Goal: Find specific page/section: Find specific page/section

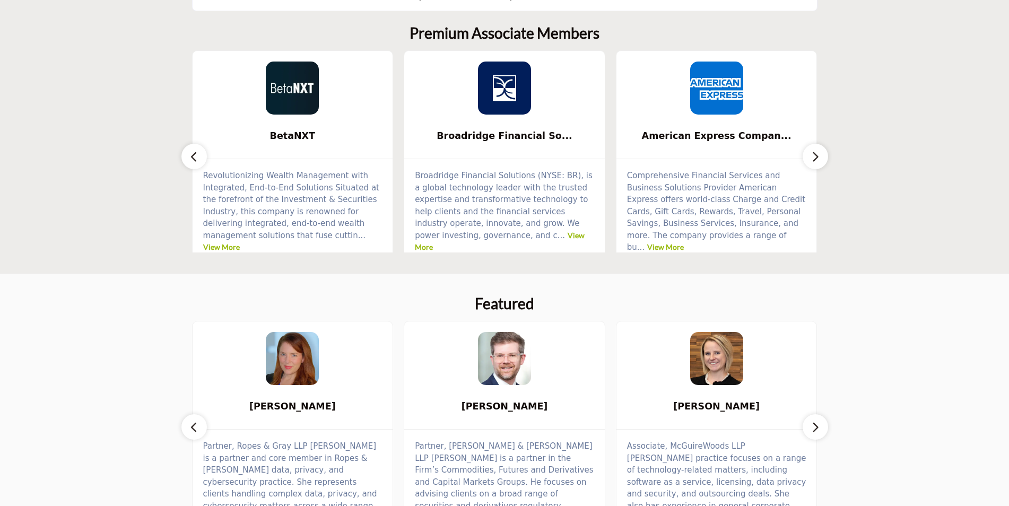
scroll to position [318, 0]
click at [820, 147] on button "button" at bounding box center [814, 155] width 25 height 25
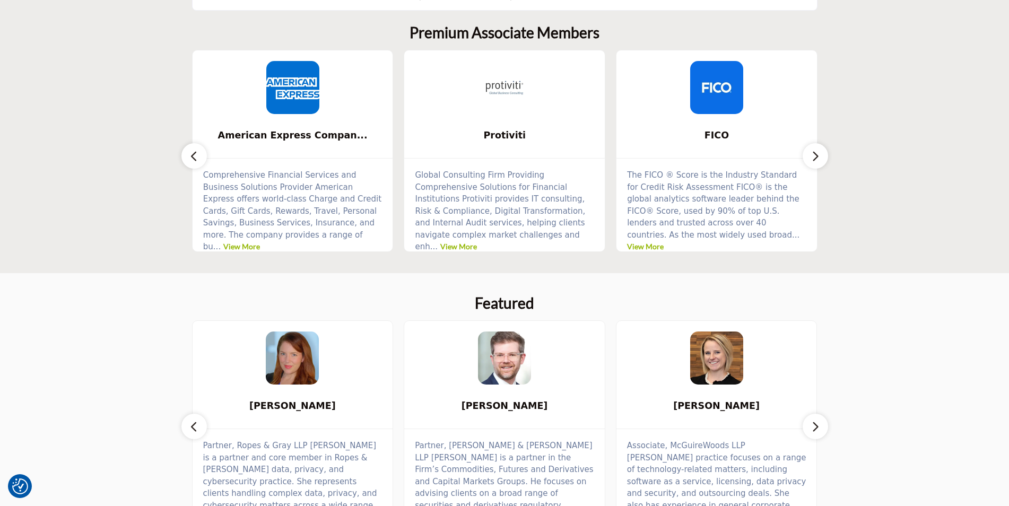
click at [820, 147] on button "button" at bounding box center [814, 155] width 25 height 25
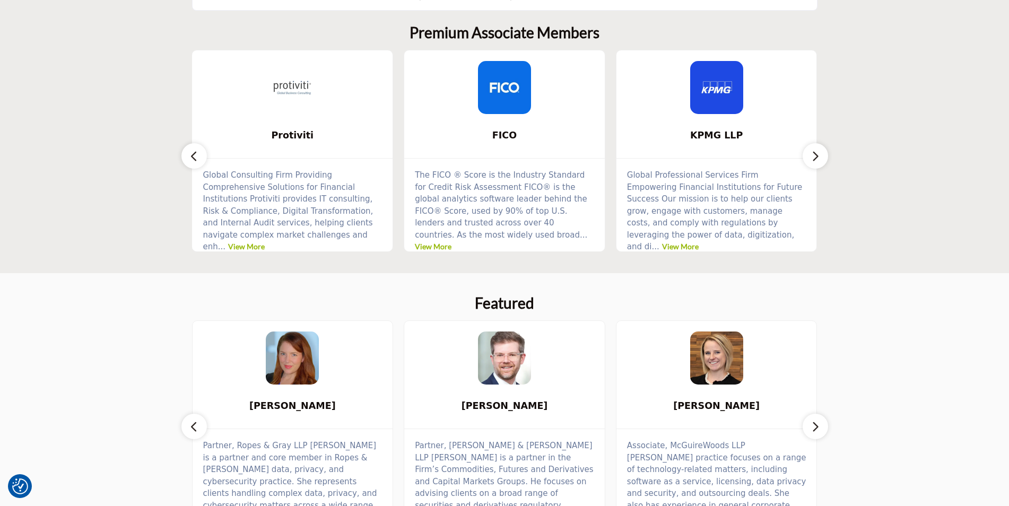
click at [820, 147] on button "button" at bounding box center [814, 155] width 25 height 25
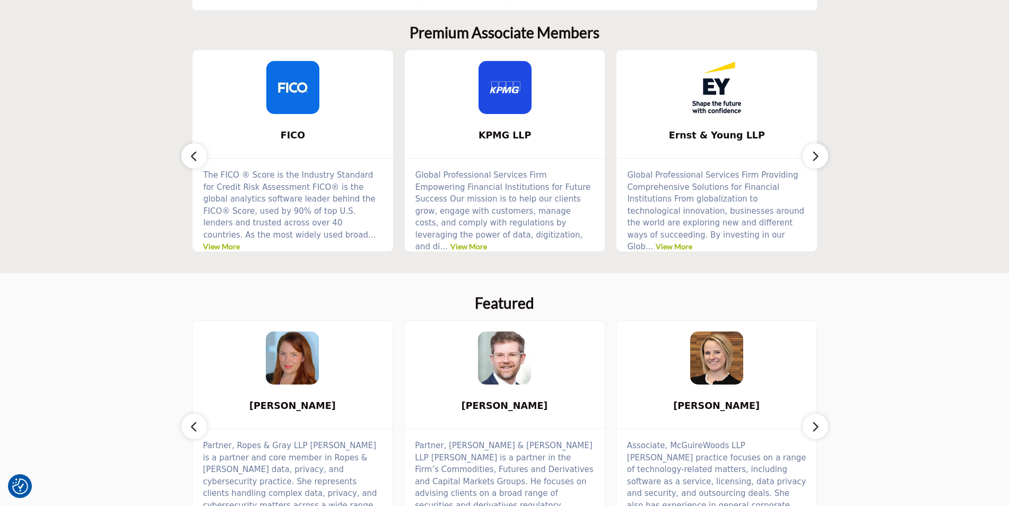
click at [820, 147] on button "button" at bounding box center [814, 155] width 25 height 25
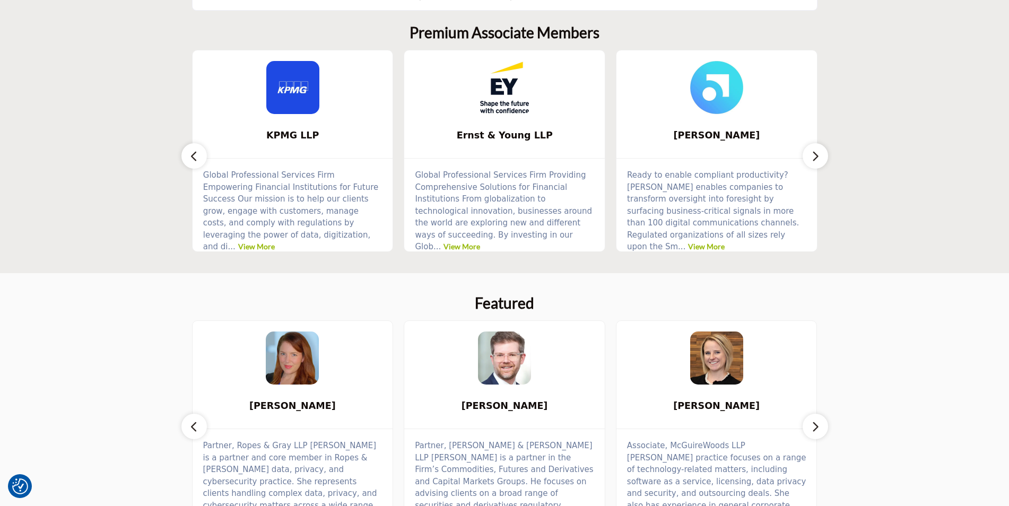
click at [820, 147] on button "button" at bounding box center [814, 155] width 25 height 25
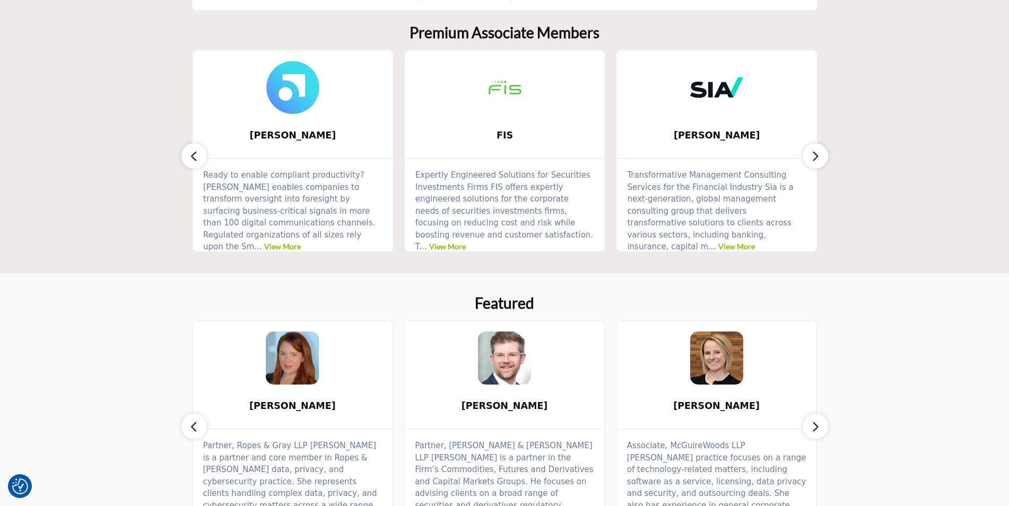
click at [196, 159] on icon "button" at bounding box center [194, 156] width 8 height 13
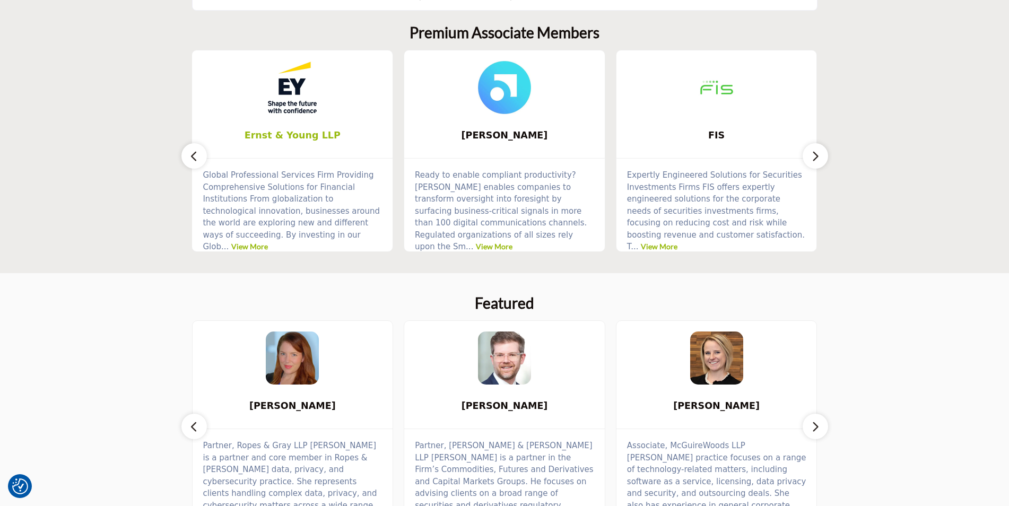
click at [268, 137] on span "Ernst & Young LLP" at bounding box center [292, 135] width 169 height 14
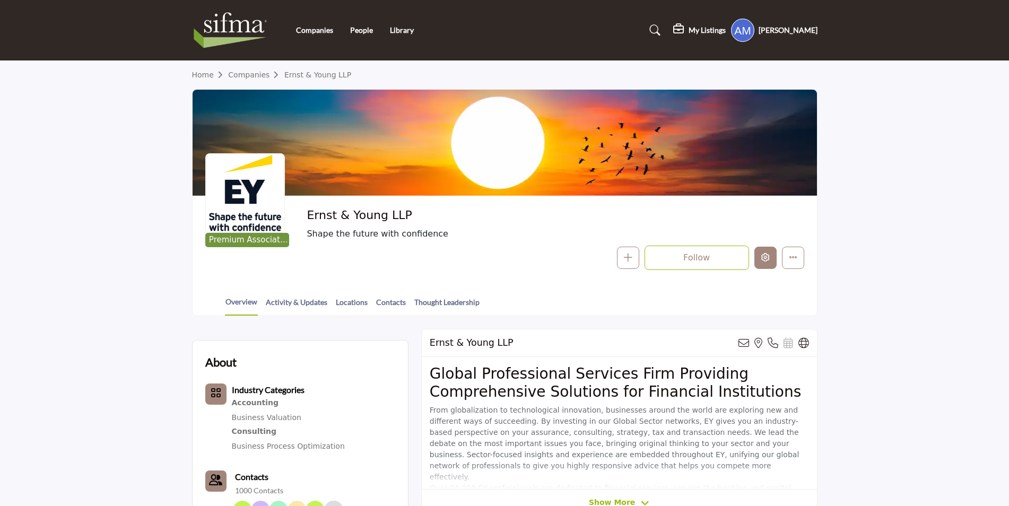
click at [768, 256] on icon "Edit company" at bounding box center [765, 257] width 8 height 8
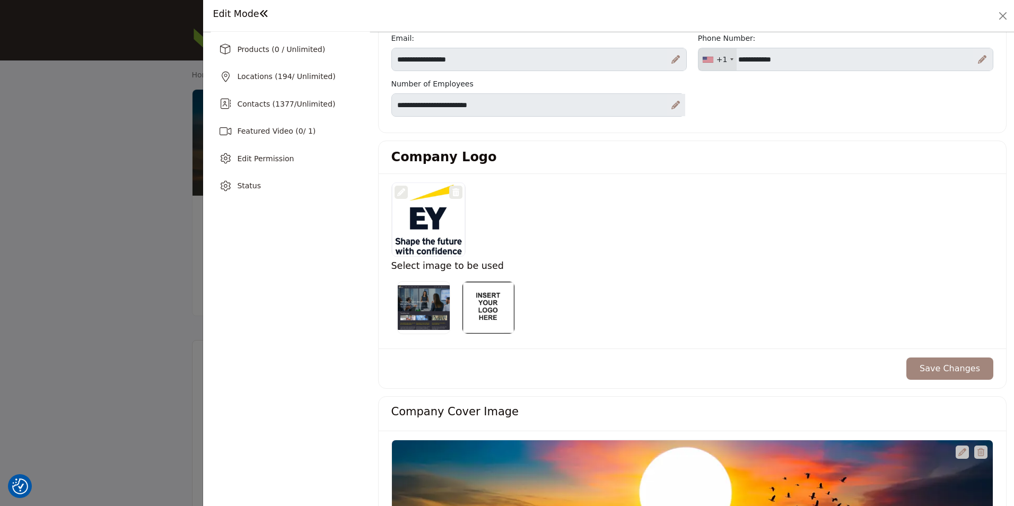
scroll to position [167, 0]
click at [398, 191] on icon at bounding box center [401, 192] width 8 height 8
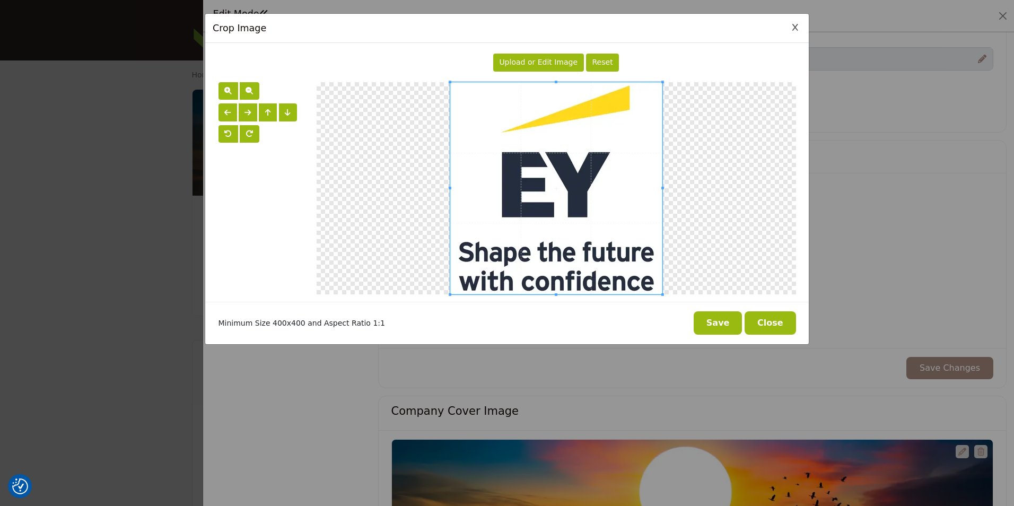
click at [789, 30] on button "Close Image Upload Modal" at bounding box center [795, 28] width 12 height 12
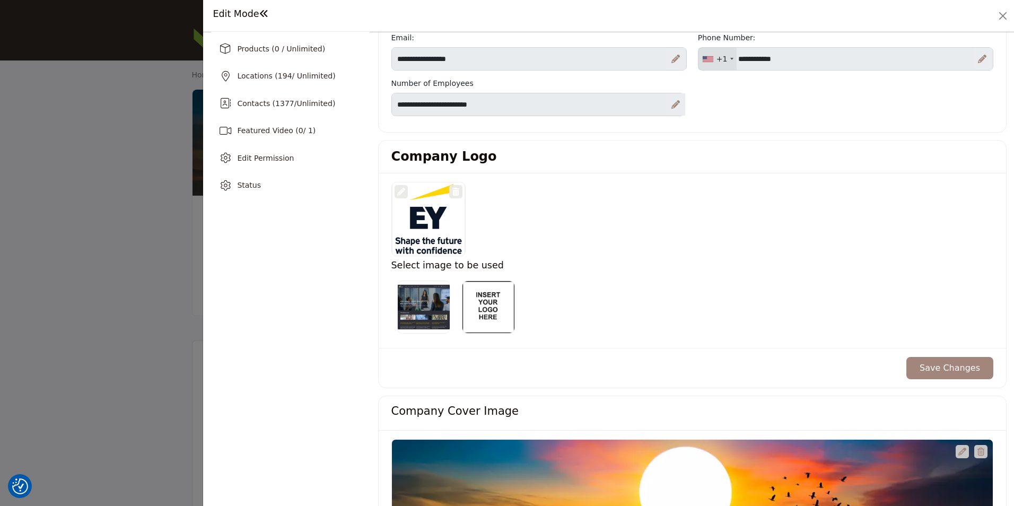
click at [795, 23] on div "Edit Mode" at bounding box center [609, 15] width 796 height 16
click at [1007, 11] on button "Close" at bounding box center [1003, 15] width 15 height 15
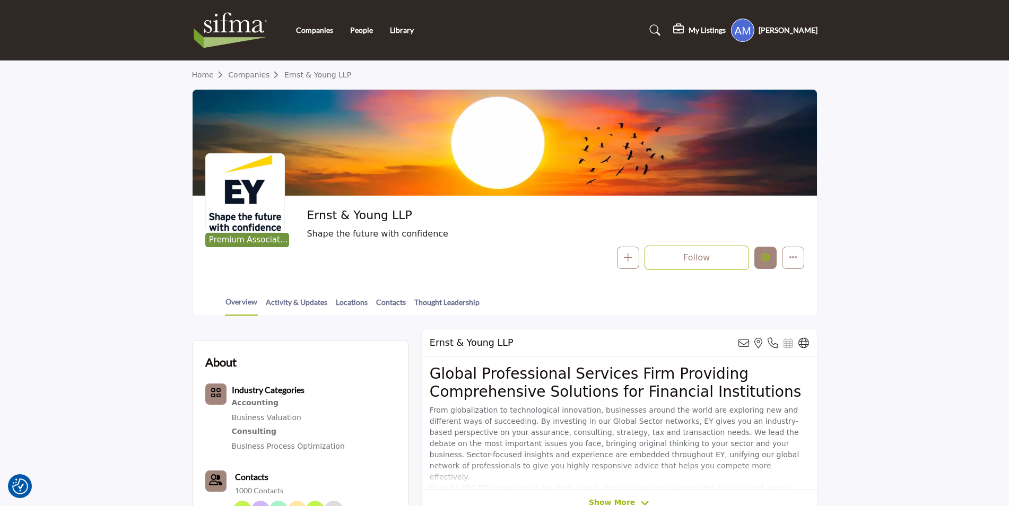
click at [772, 253] on button "Edit company" at bounding box center [765, 258] width 22 height 22
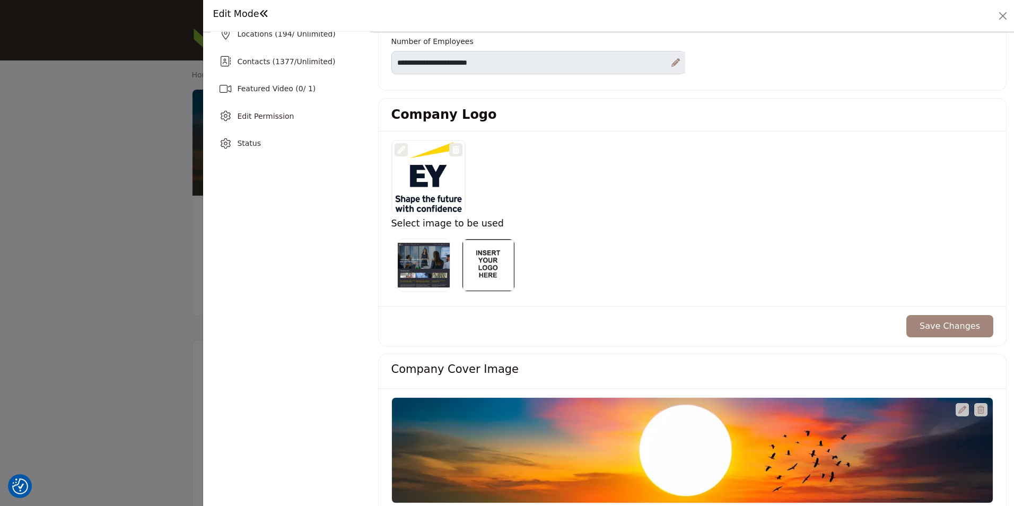
scroll to position [273, 0]
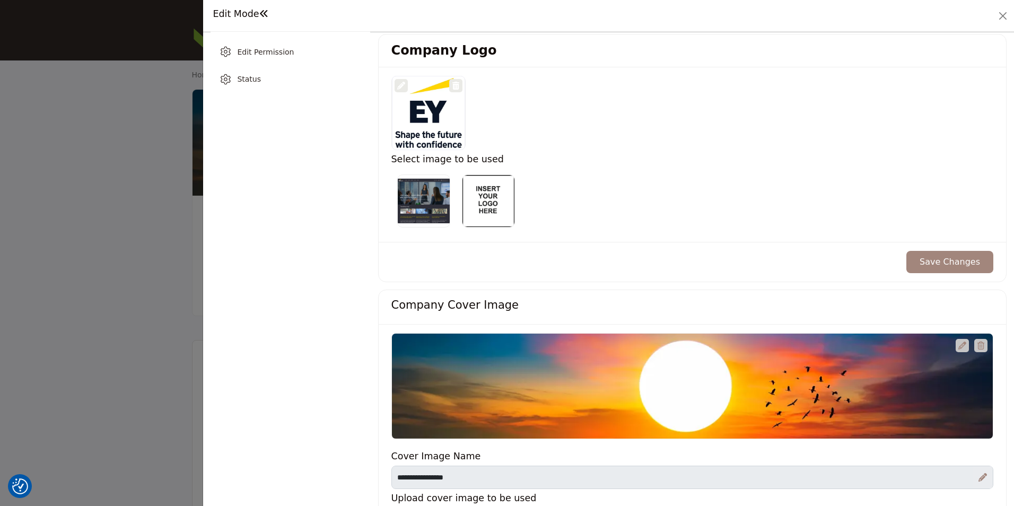
click at [403, 88] on icon at bounding box center [401, 86] width 8 height 8
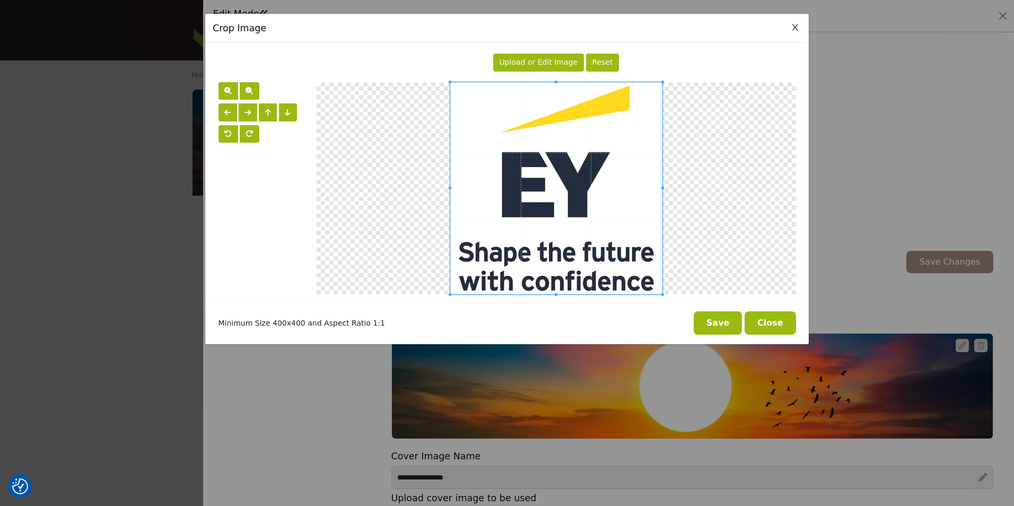
click at [791, 23] on button "Close Image Upload Modal" at bounding box center [795, 28] width 12 height 12
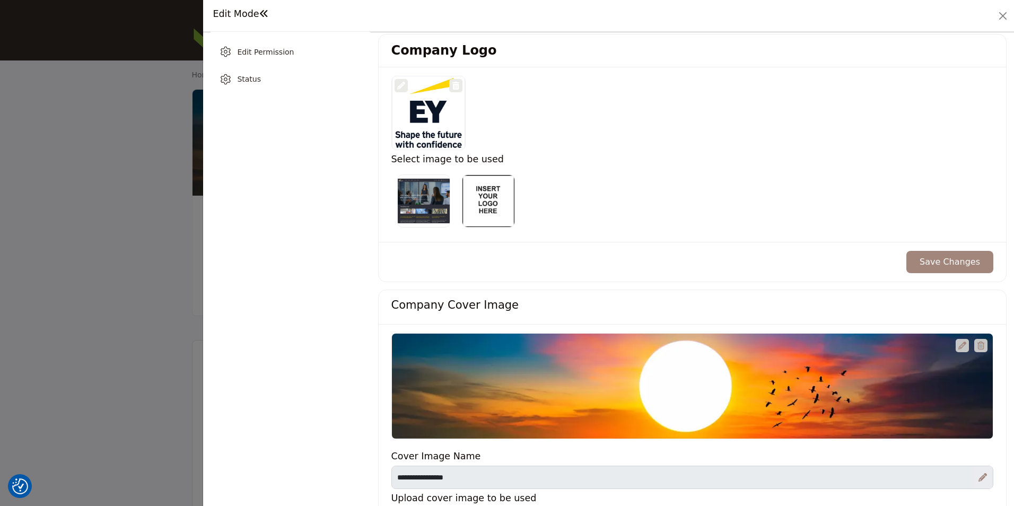
click at [402, 82] on icon at bounding box center [401, 86] width 8 height 8
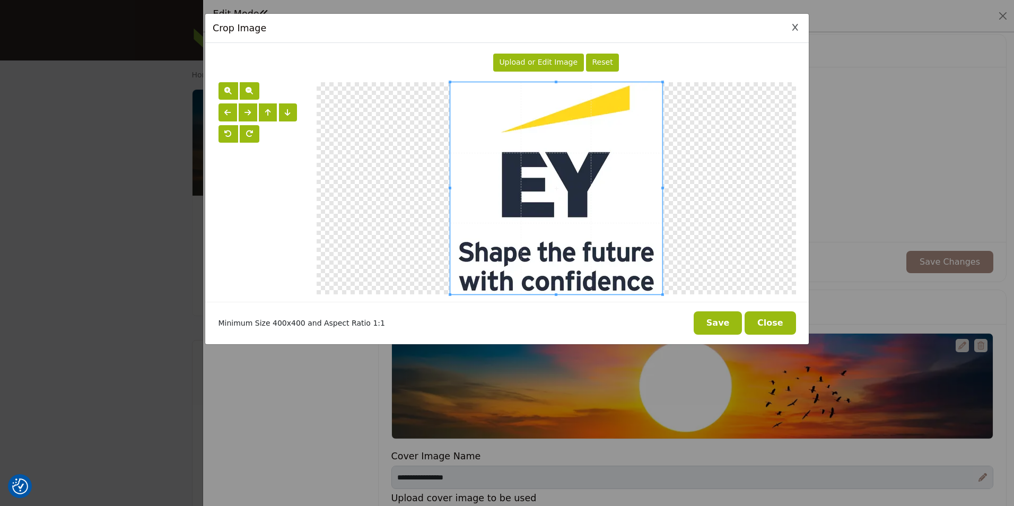
click at [802, 27] on div "Crop Image" at bounding box center [507, 28] width 604 height 29
click at [798, 27] on button "Close Image Upload Modal" at bounding box center [795, 28] width 12 height 12
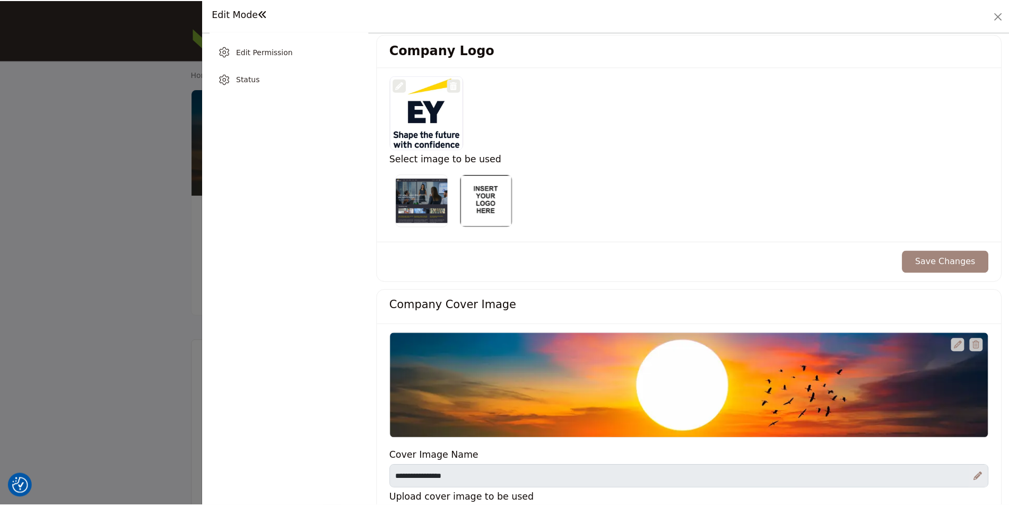
scroll to position [432, 0]
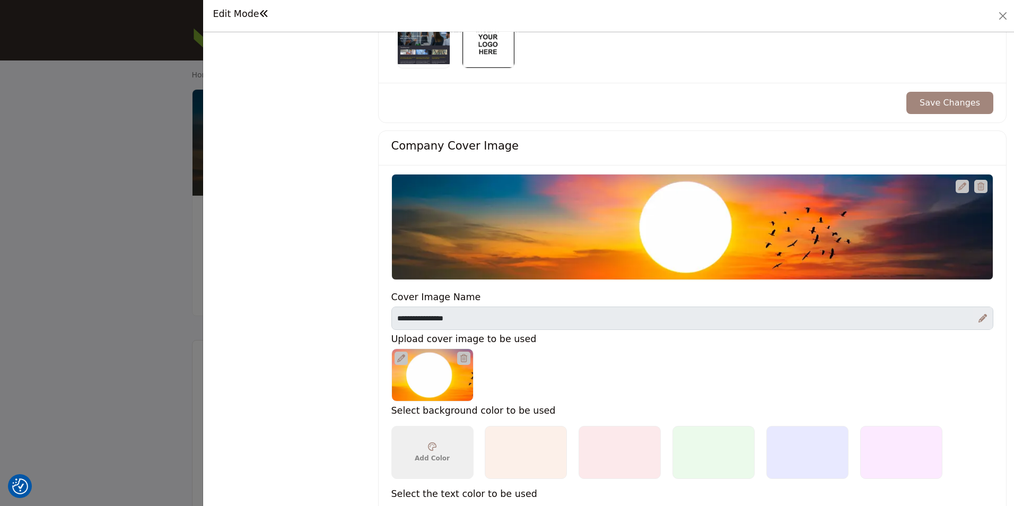
click at [950, 187] on div "Ernst & Young LLP" at bounding box center [692, 227] width 602 height 106
click at [958, 185] on icon at bounding box center [962, 186] width 8 height 8
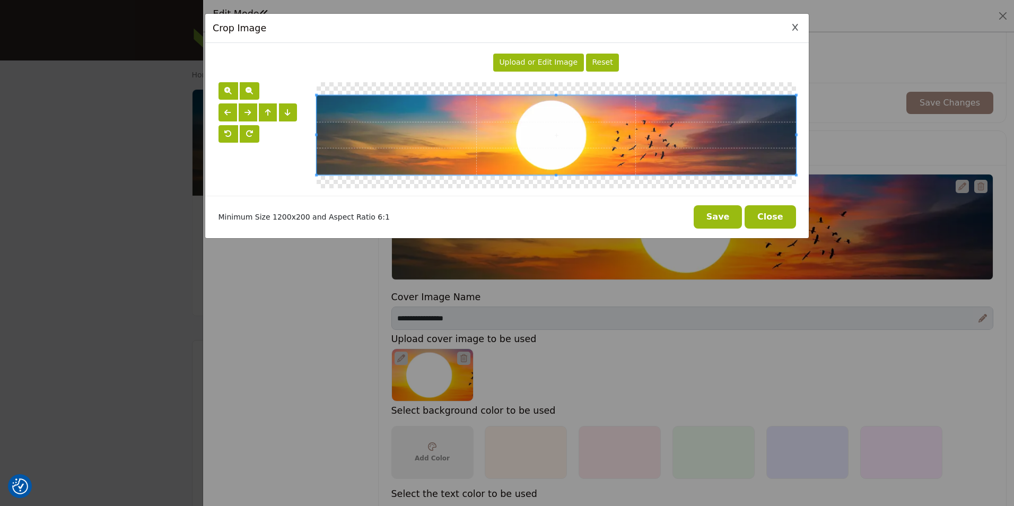
drag, startPoint x: 807, startPoint y: 27, endPoint x: 797, endPoint y: 30, distance: 10.4
click at [807, 27] on div "Crop Image" at bounding box center [507, 28] width 604 height 29
click at [797, 30] on icon "Close Image Upload Modal" at bounding box center [795, 27] width 6 height 7
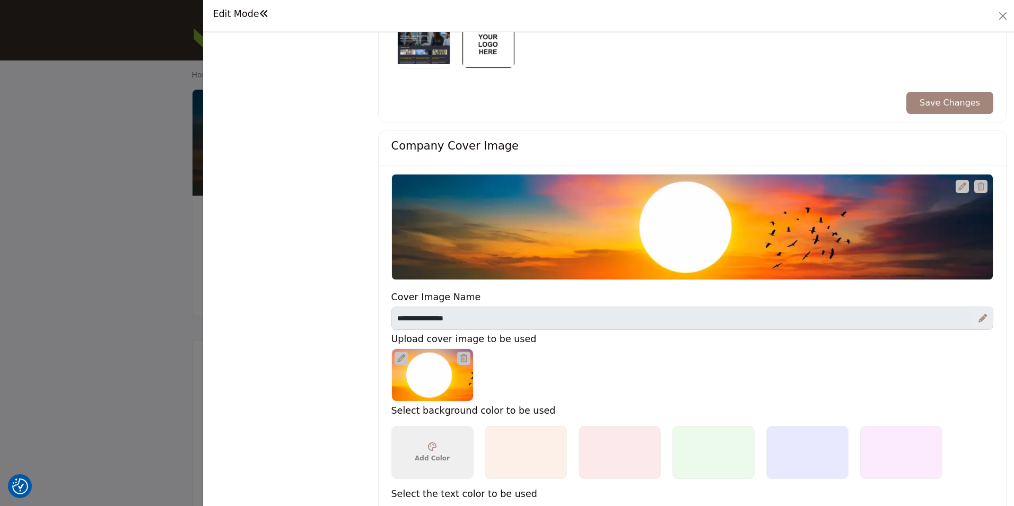
click at [184, 234] on div at bounding box center [507, 253] width 1014 height 506
